Goal: Information Seeking & Learning: Learn about a topic

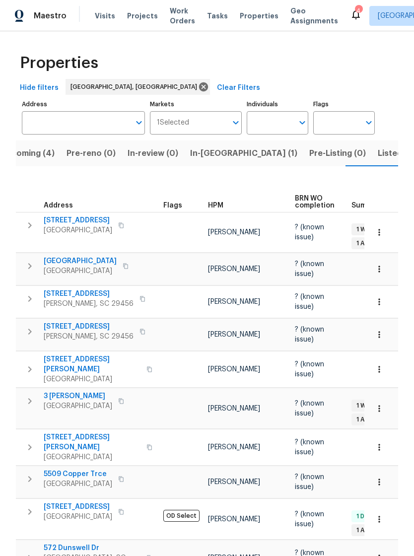
click at [63, 289] on span "[STREET_ADDRESS]" at bounding box center [89, 294] width 90 height 10
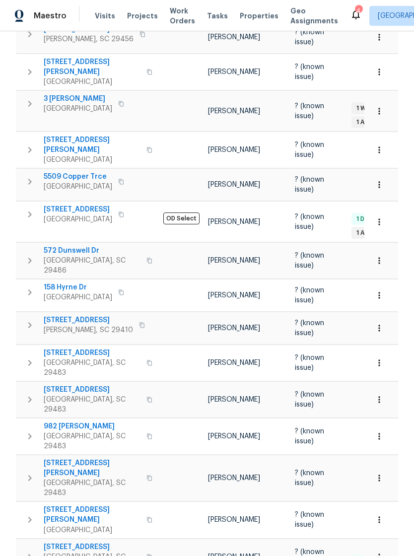
scroll to position [296, 0]
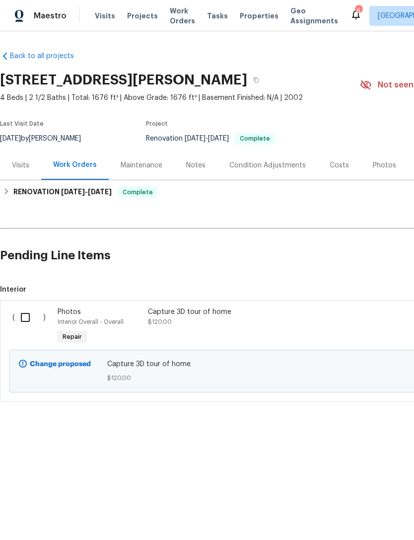
click at [63, 160] on div "Work Orders" at bounding box center [75, 165] width 44 height 10
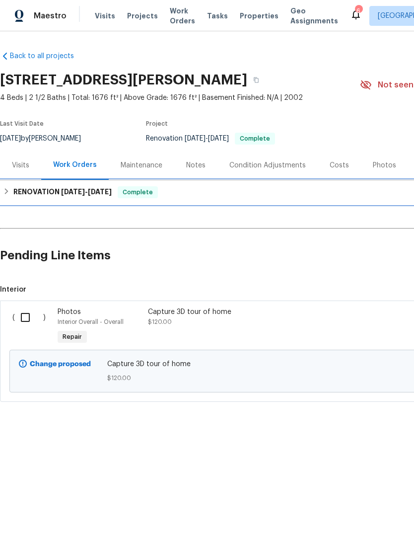
click at [65, 195] on span "[DATE]" at bounding box center [73, 191] width 24 height 7
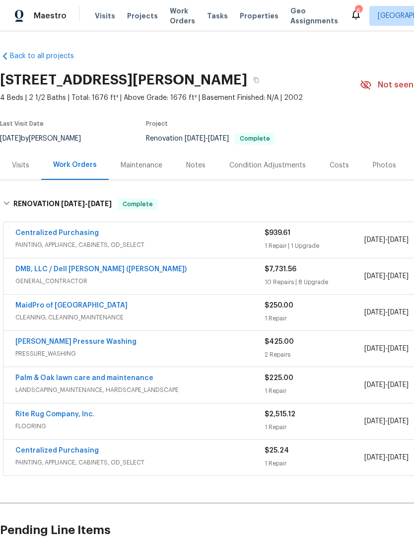
click at [28, 415] on link "Rite Rug Company, Inc." at bounding box center [54, 414] width 79 height 7
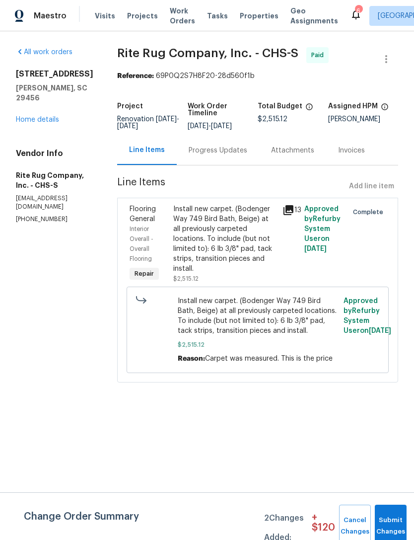
click at [223, 153] on div "Progress Updates" at bounding box center [218, 151] width 59 height 10
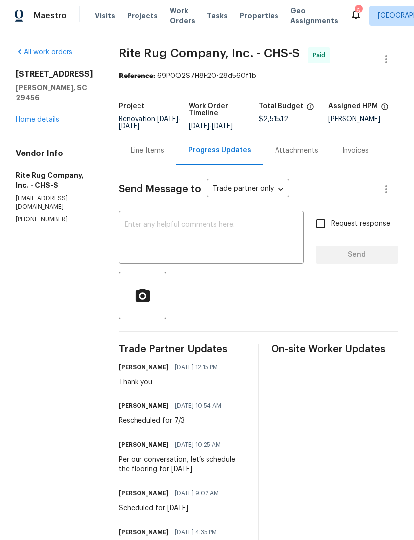
click at [156, 155] on div "Line Items" at bounding box center [148, 151] width 34 height 10
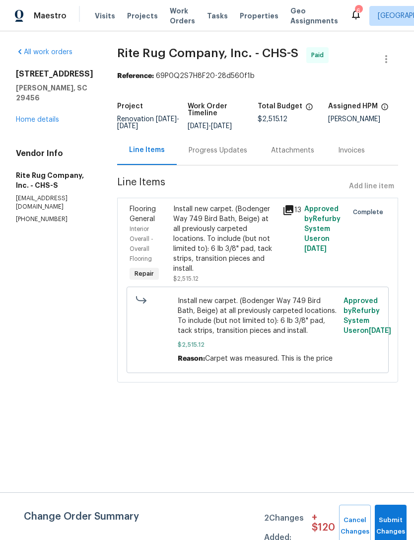
click at [294, 216] on icon at bounding box center [289, 210] width 12 height 12
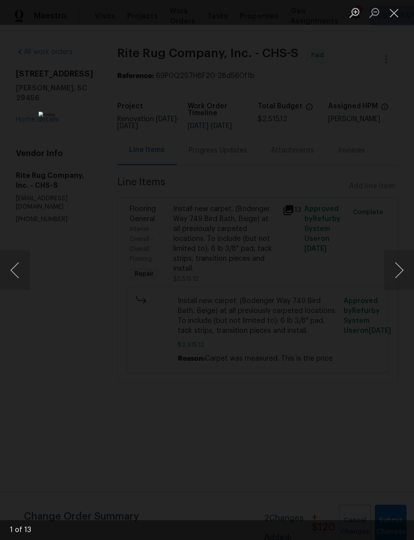
click at [393, 264] on button "Next image" at bounding box center [399, 270] width 30 height 40
click at [394, 266] on button "Next image" at bounding box center [399, 270] width 30 height 40
click at [395, 260] on button "Next image" at bounding box center [399, 270] width 30 height 40
click at [396, 269] on button "Next image" at bounding box center [399, 270] width 30 height 40
click at [394, 269] on button "Next image" at bounding box center [399, 270] width 30 height 40
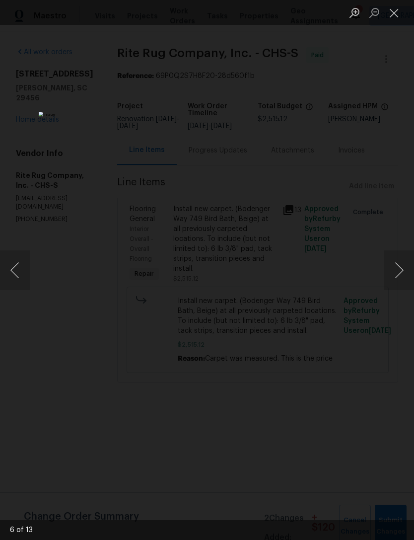
click at [398, 266] on button "Next image" at bounding box center [399, 270] width 30 height 40
click at [398, 264] on button "Next image" at bounding box center [399, 270] width 30 height 40
click at [398, 13] on button "Close lightbox" at bounding box center [394, 12] width 20 height 17
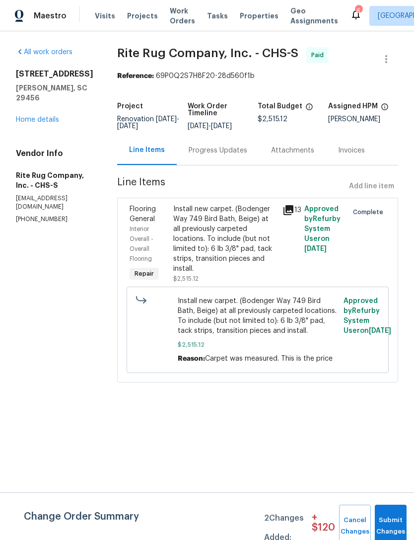
click at [39, 103] on div "[STREET_ADDRESS][PERSON_NAME] Home details" at bounding box center [54, 97] width 77 height 56
click at [33, 116] on link "Home details" at bounding box center [37, 119] width 43 height 7
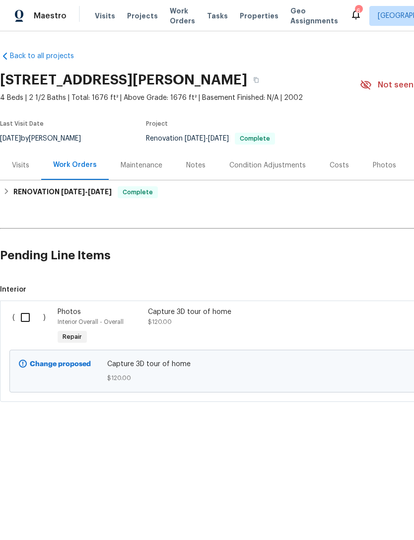
click at [67, 165] on div "Work Orders" at bounding box center [75, 165] width 44 height 10
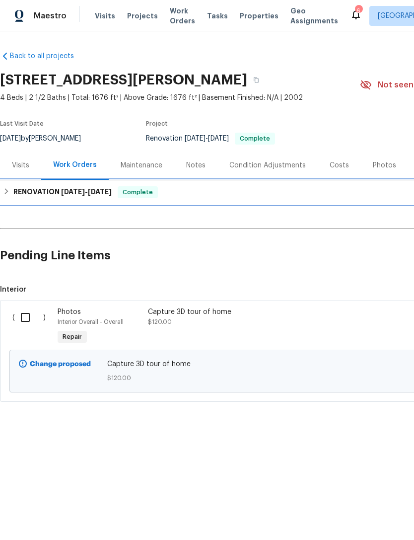
click at [58, 191] on h6 "RENOVATION [DATE] - [DATE]" at bounding box center [62, 192] width 98 height 12
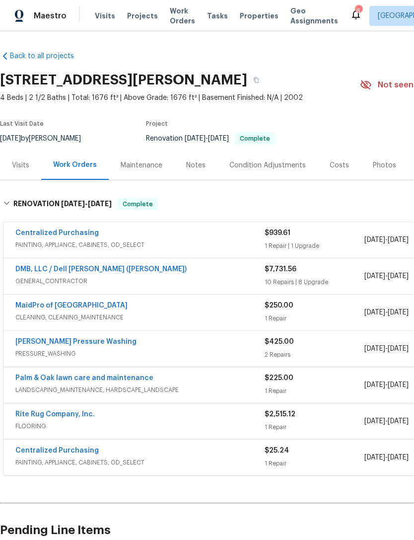
click at [31, 343] on link "[PERSON_NAME] Pressure Washing" at bounding box center [75, 341] width 121 height 7
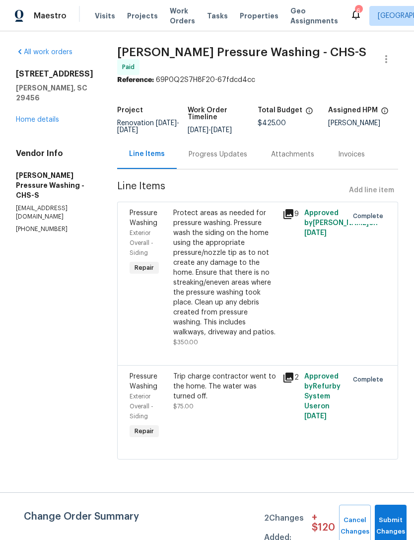
click at [293, 209] on icon at bounding box center [289, 214] width 10 height 10
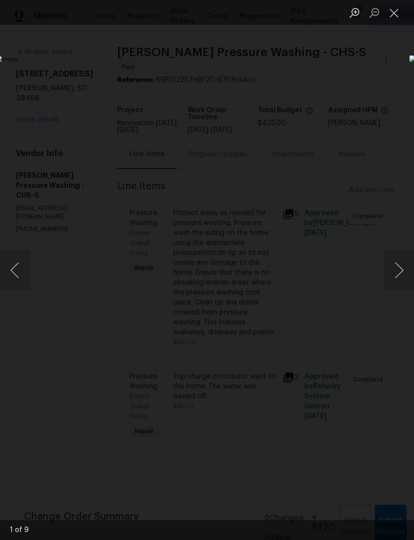
click at [396, 273] on button "Next image" at bounding box center [399, 270] width 30 height 40
click at [400, 274] on button "Next image" at bounding box center [399, 270] width 30 height 40
click at [399, 274] on button "Next image" at bounding box center [399, 270] width 30 height 40
click at [399, 9] on button "Close lightbox" at bounding box center [394, 12] width 20 height 17
